Goal: Task Accomplishment & Management: Manage account settings

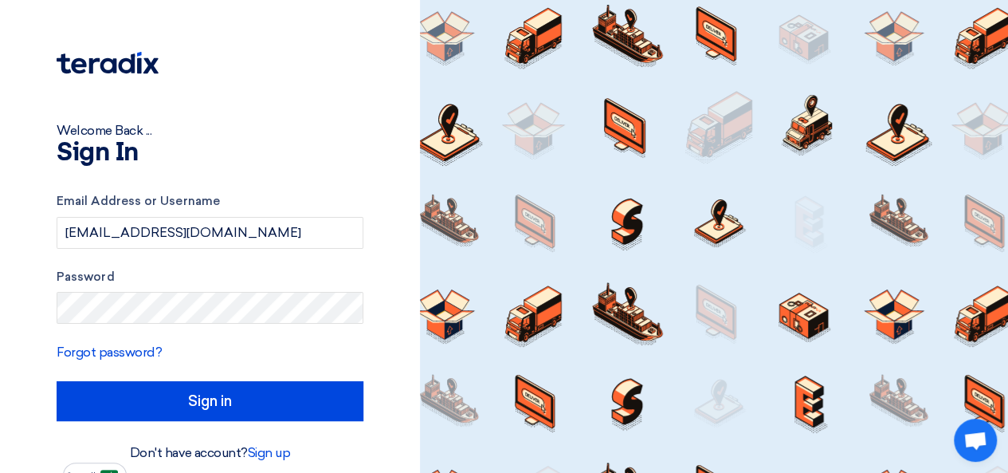
click at [331, 151] on h1 "Sign In" at bounding box center [210, 153] width 307 height 26
click at [309, 235] on input "[EMAIL_ADDRESS][DOMAIN_NAME]" at bounding box center [210, 233] width 307 height 32
type input "[EMAIL_ADDRESS][DOMAIN_NAME]"
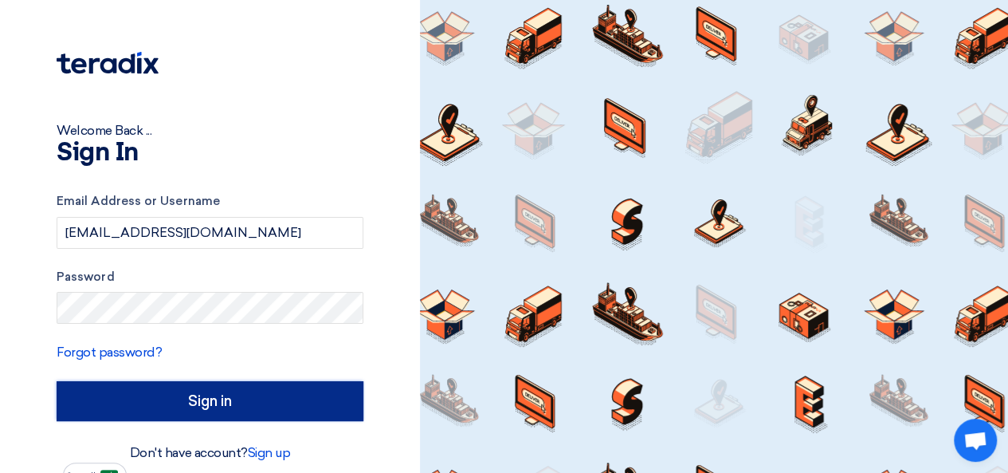
click at [284, 391] on input "Sign in" at bounding box center [210, 401] width 307 height 40
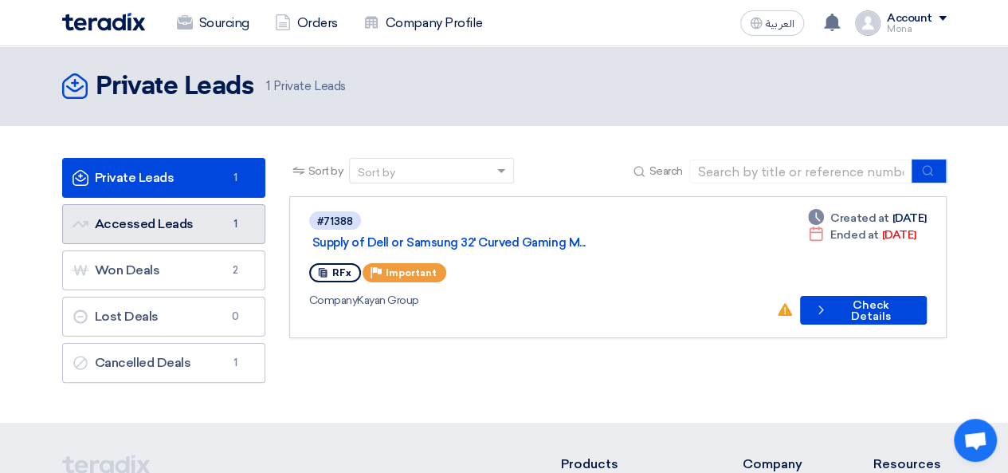
click at [197, 218] on link "Accessed Leads Accessed Leads 1" at bounding box center [163, 224] width 203 height 40
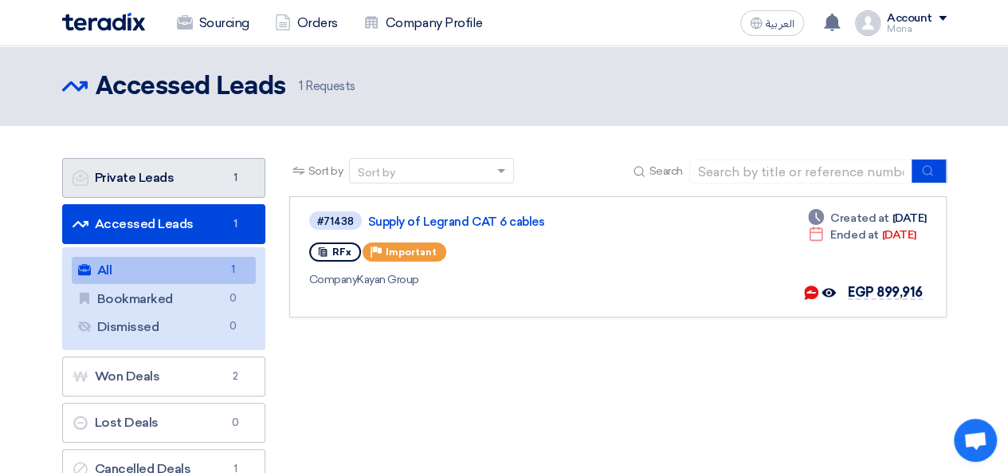
click at [191, 181] on link "Private Leads Private Leads 1" at bounding box center [163, 178] width 203 height 40
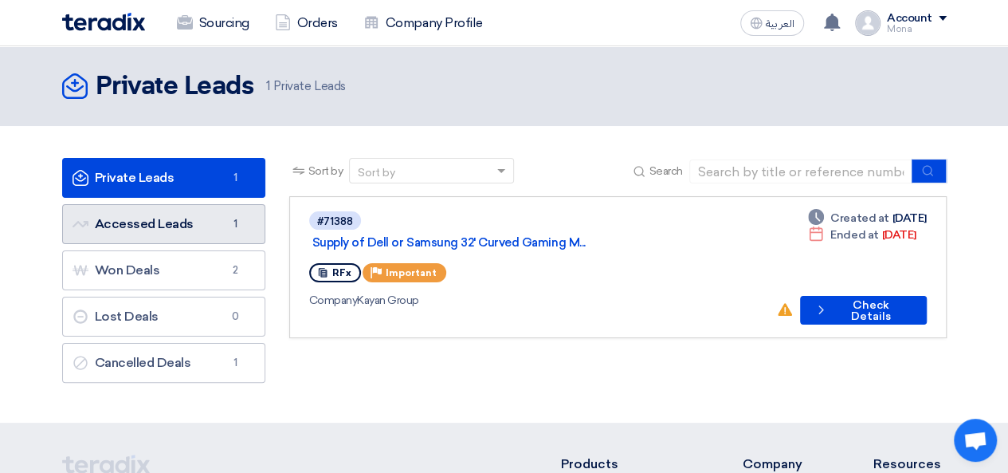
click at [178, 218] on link "Accessed Leads Accessed Leads 1" at bounding box center [163, 224] width 203 height 40
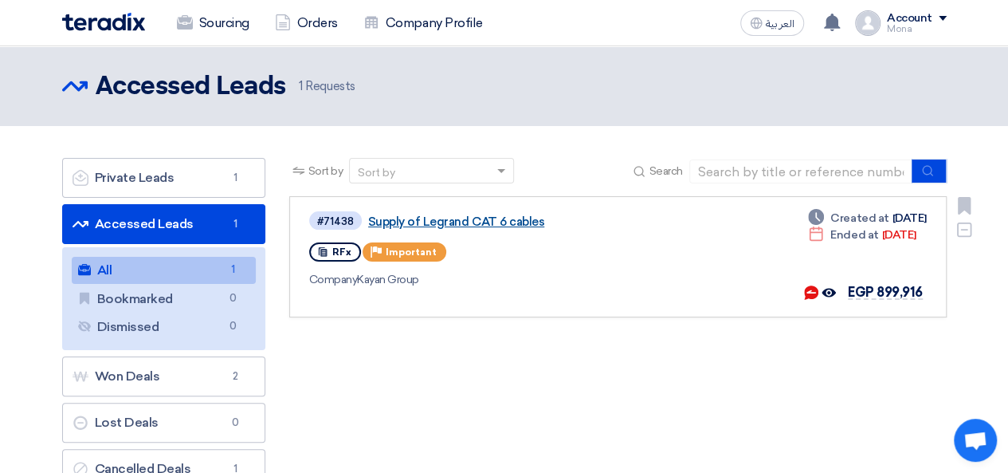
click at [469, 218] on link "Supply of Legrand CAT 6 cables" at bounding box center [567, 221] width 398 height 14
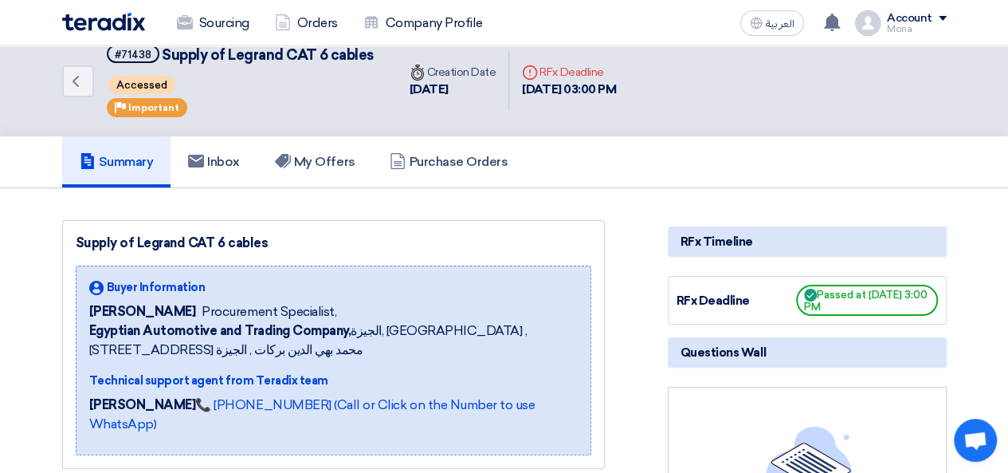
scroll to position [22, 0]
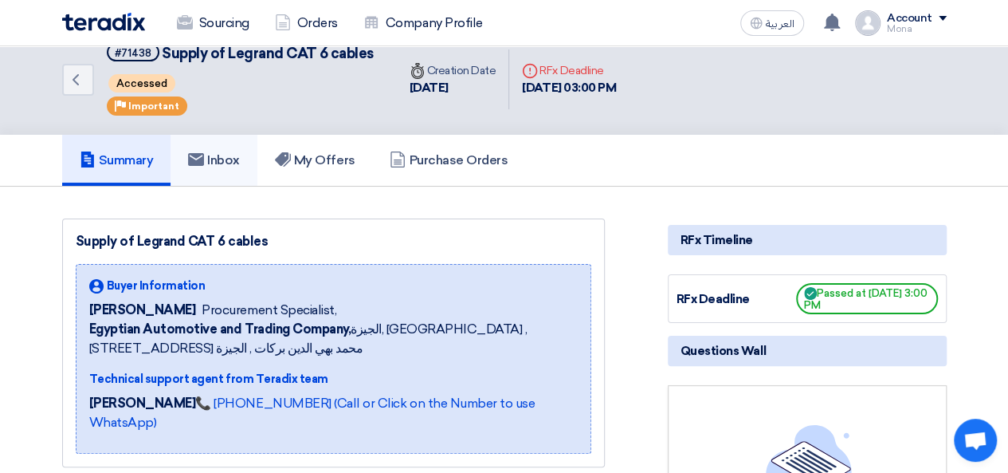
click at [233, 168] on link "Inbox" at bounding box center [214, 160] width 87 height 51
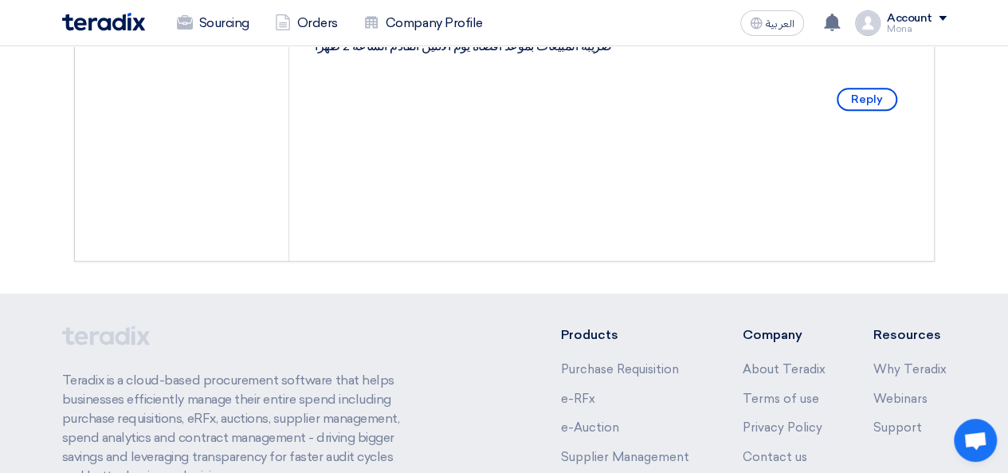
scroll to position [439, 0]
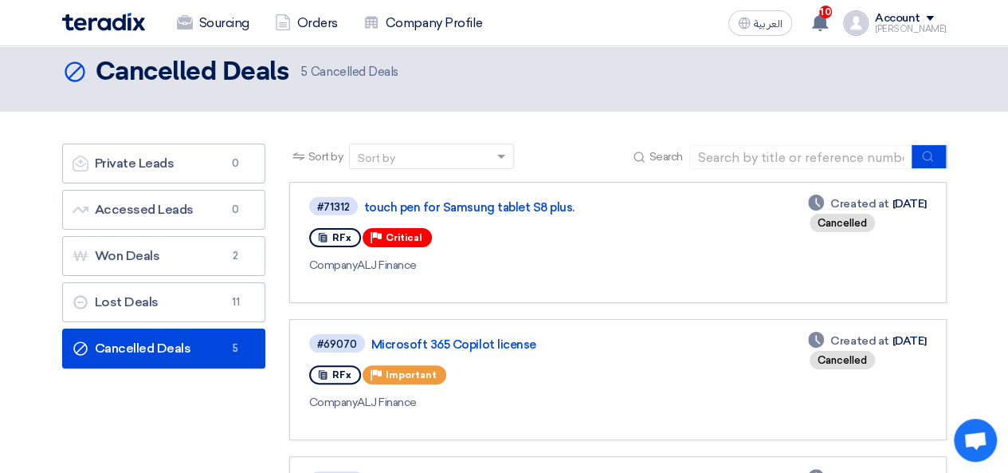
click at [666, 70] on div "Cancelled Deals Cancelled Deals 5 Cancelled Deals" at bounding box center [504, 72] width 885 height 32
